Goal: Find specific page/section: Find specific page/section

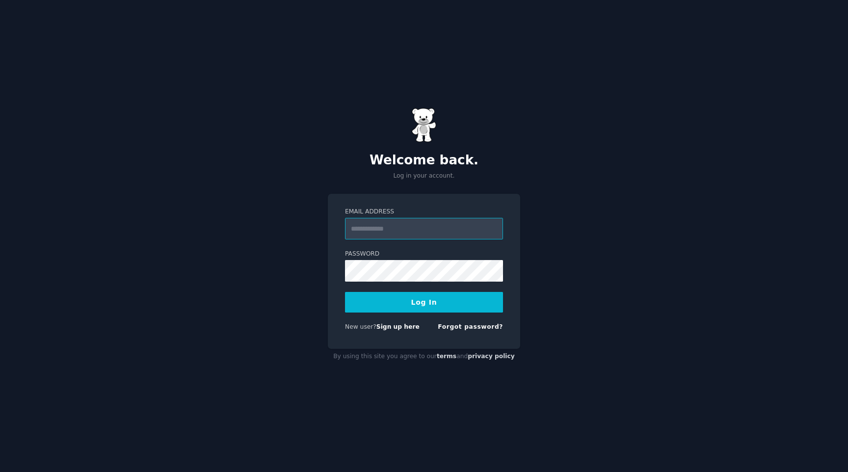
type input "**********"
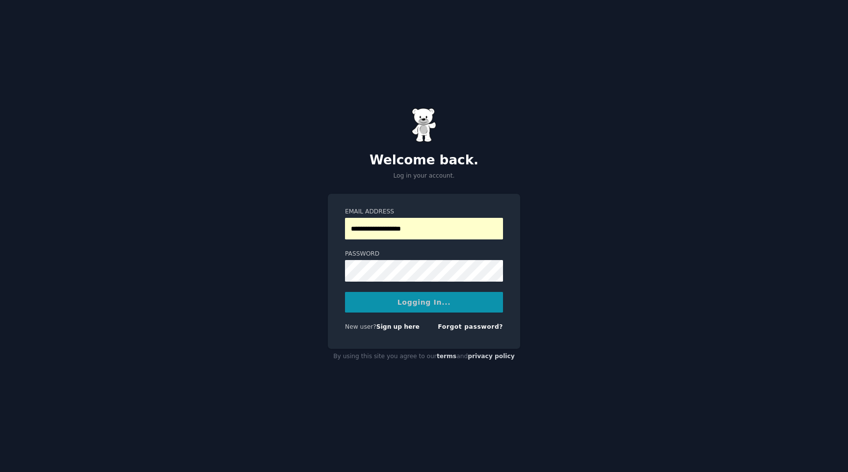
click at [374, 282] on form "**********" at bounding box center [424, 271] width 158 height 128
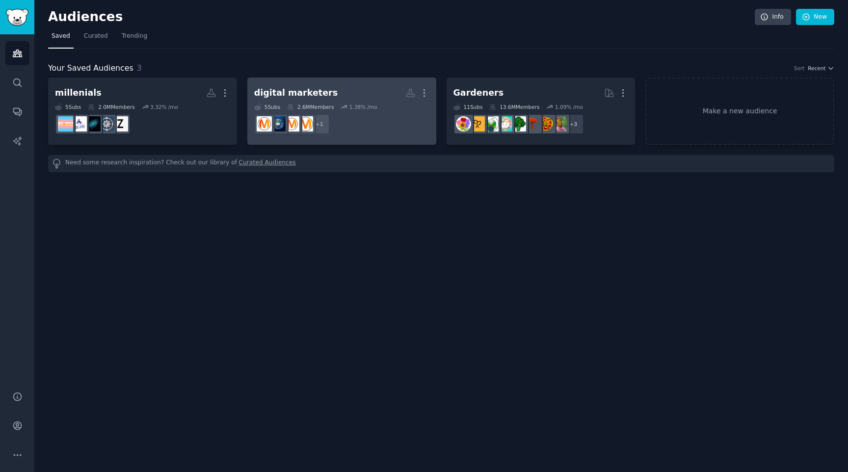
click at [322, 93] on h2 "digital marketers More" at bounding box center [341, 92] width 175 height 17
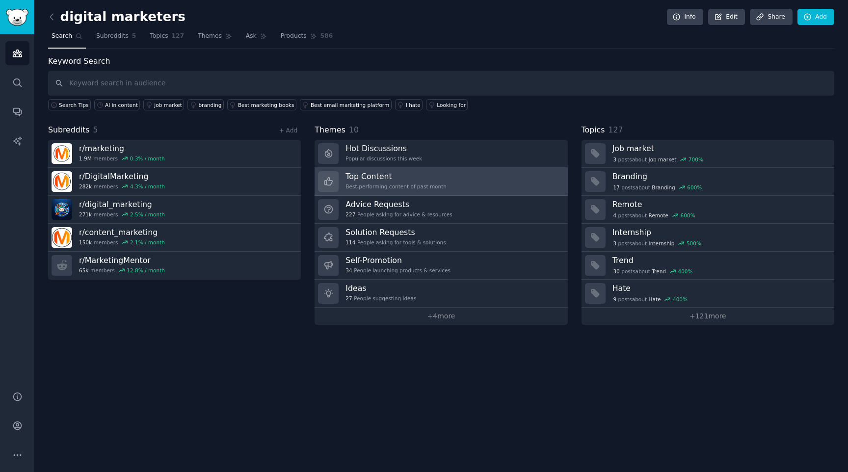
click at [465, 185] on link "Top Content Best-performing content of past month" at bounding box center [440, 182] width 253 height 28
